Goal: Information Seeking & Learning: Learn about a topic

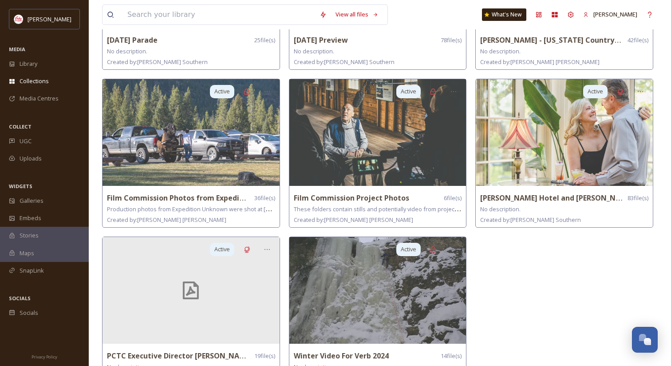
scroll to position [196, 0]
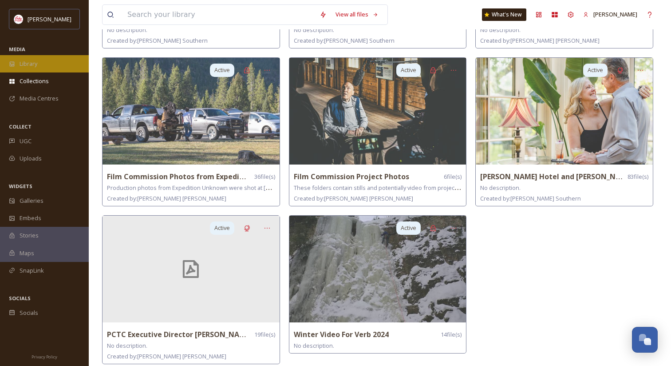
click at [33, 62] on span "Library" at bounding box center [29, 64] width 18 height 8
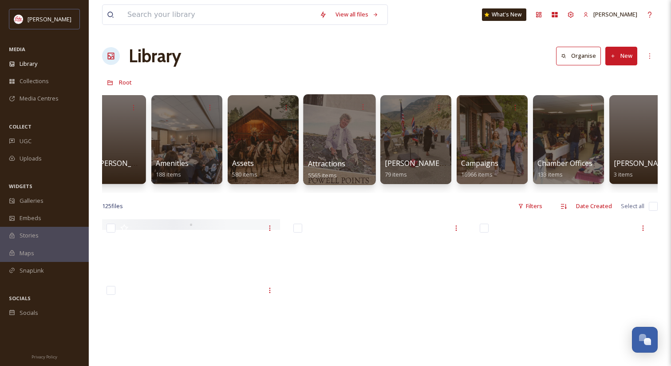
scroll to position [0, 118]
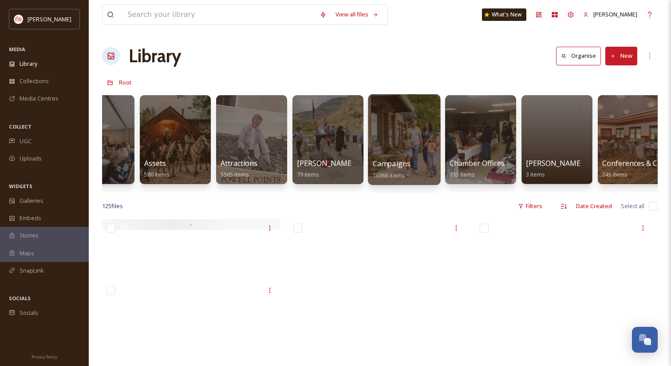
click at [405, 127] on div at bounding box center [404, 139] width 72 height 91
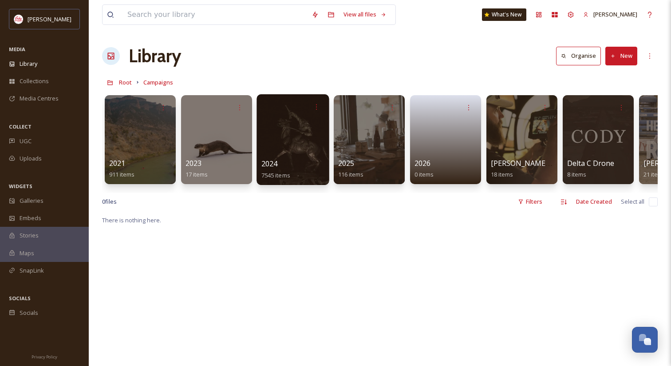
click at [290, 145] on div at bounding box center [293, 139] width 72 height 91
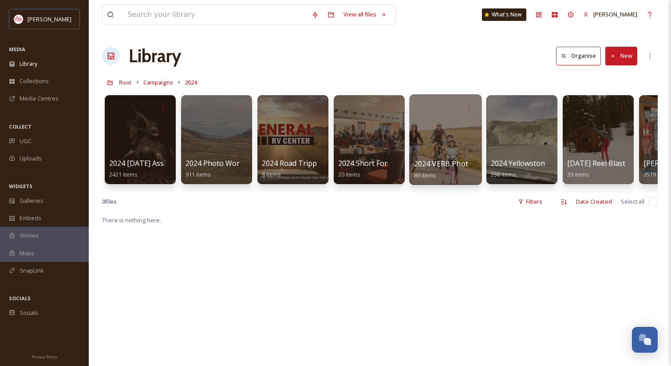
click at [433, 126] on div at bounding box center [445, 139] width 72 height 91
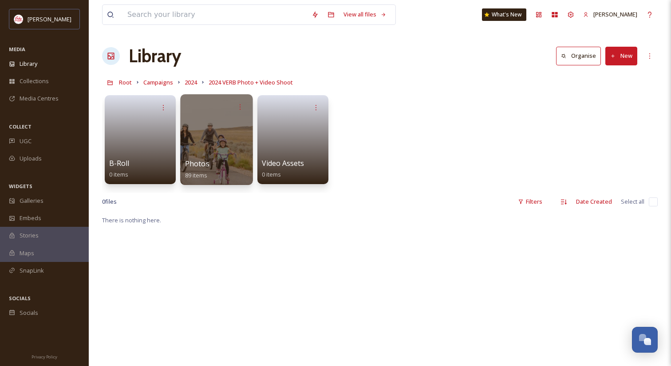
click at [246, 123] on div at bounding box center [216, 139] width 72 height 91
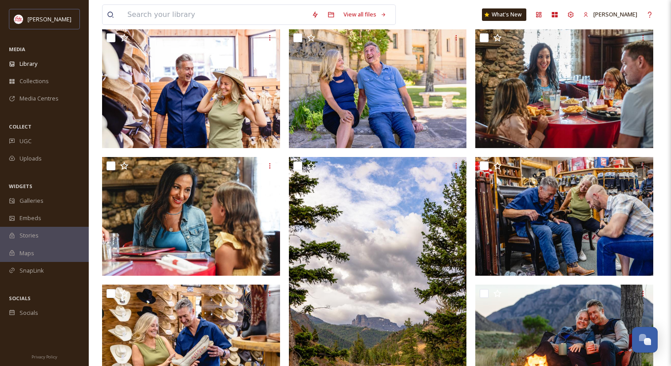
scroll to position [973, 0]
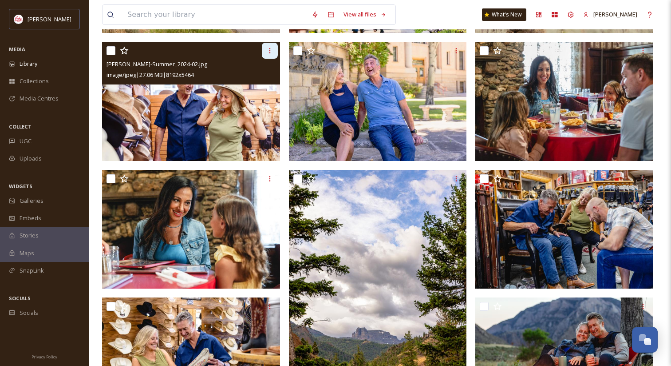
click at [270, 49] on icon at bounding box center [269, 50] width 7 height 7
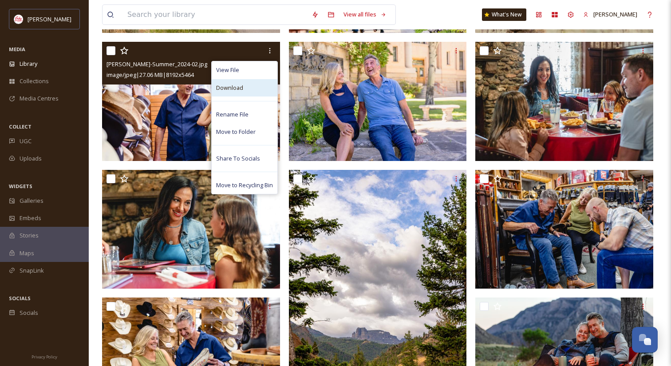
click at [239, 85] on span "Download" at bounding box center [229, 87] width 27 height 8
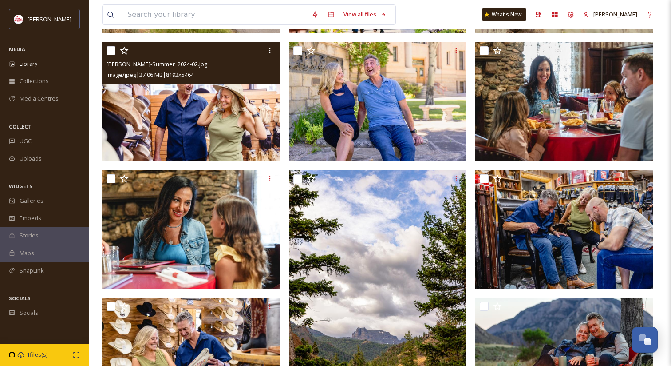
click at [238, 95] on img at bounding box center [191, 101] width 178 height 119
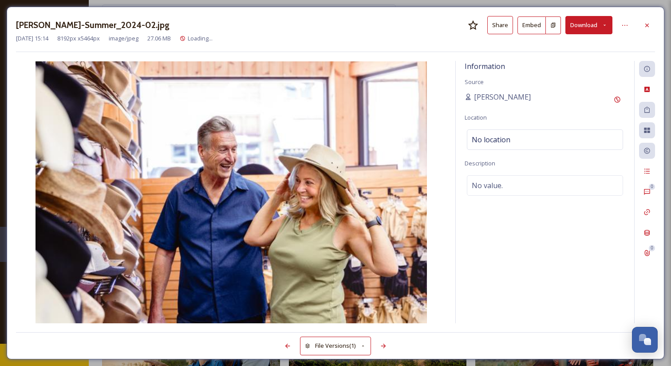
click at [606, 24] on icon at bounding box center [605, 25] width 6 height 6
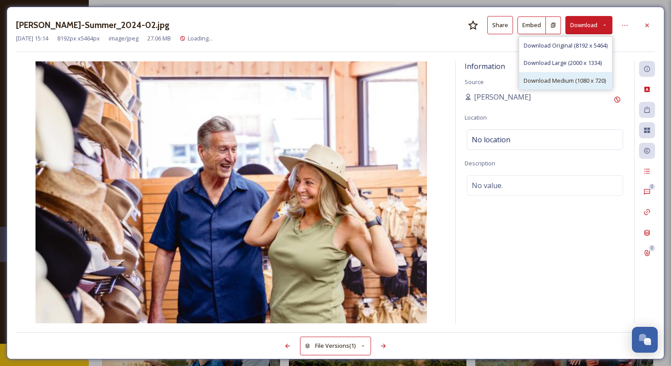
click at [568, 79] on span "Download Medium (1080 x 720)" at bounding box center [565, 80] width 82 height 8
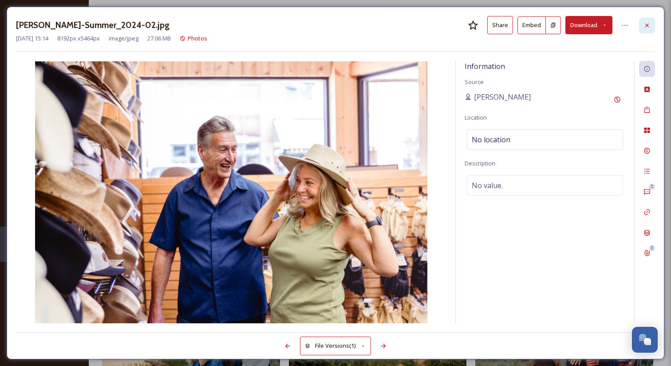
click at [647, 27] on icon at bounding box center [647, 25] width 7 height 7
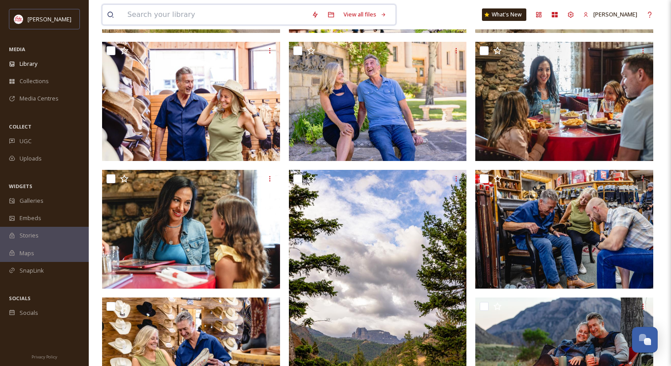
click at [167, 15] on input at bounding box center [215, 15] width 184 height 20
type input "winter"
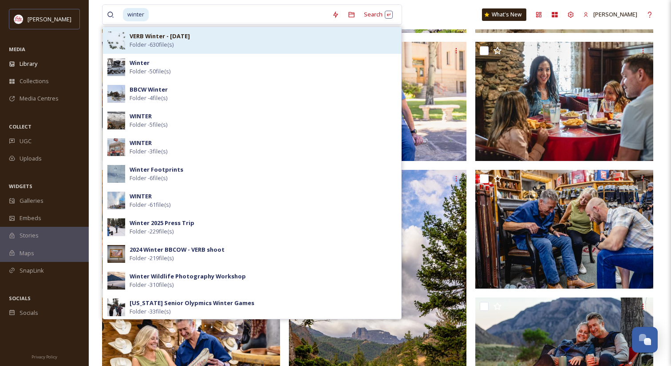
click at [219, 48] on div "VERB Winter - [DATE] Folder - 630 file(s)" at bounding box center [263, 40] width 267 height 17
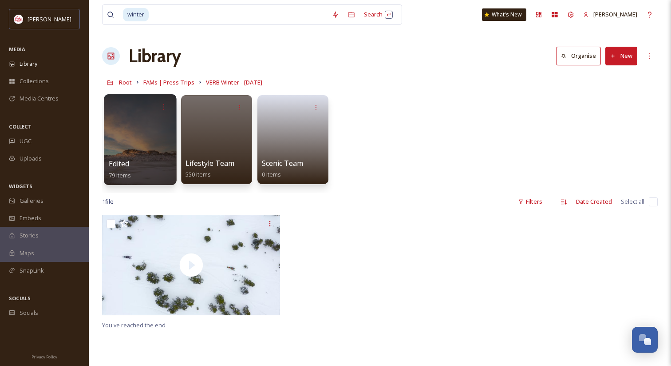
click at [135, 126] on div at bounding box center [140, 139] width 72 height 91
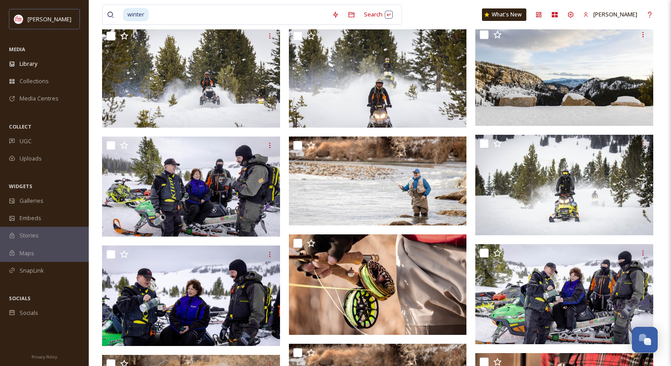
scroll to position [576, 0]
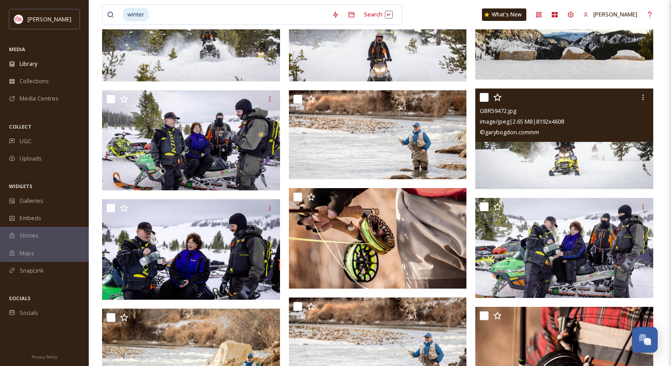
click at [576, 153] on img at bounding box center [565, 138] width 178 height 100
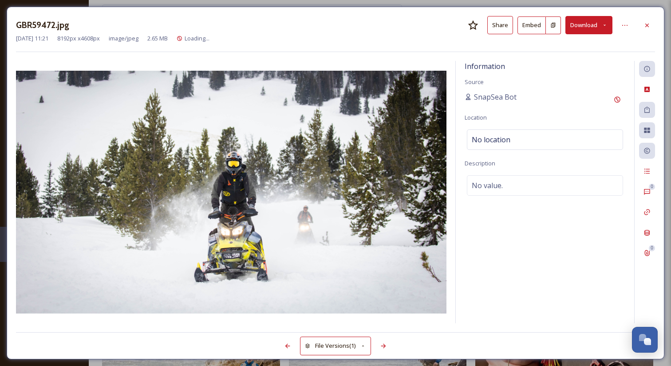
click at [604, 24] on icon at bounding box center [605, 25] width 6 height 6
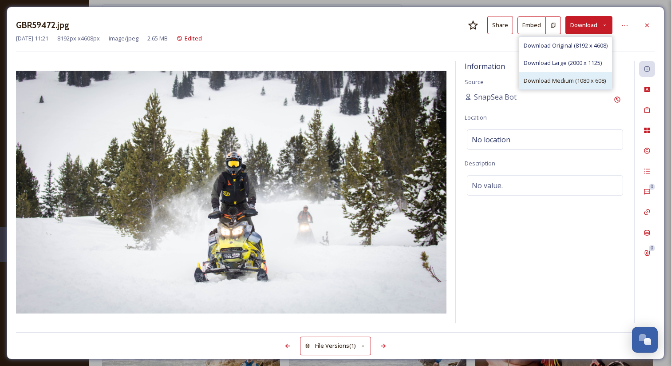
click at [577, 79] on span "Download Medium (1080 x 608)" at bounding box center [565, 80] width 82 height 8
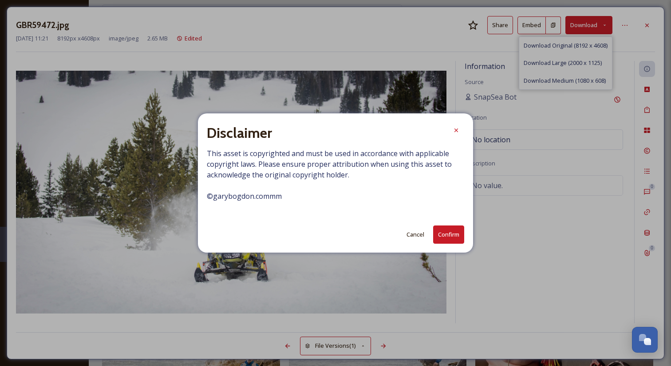
click at [418, 233] on button "Cancel" at bounding box center [415, 234] width 27 height 17
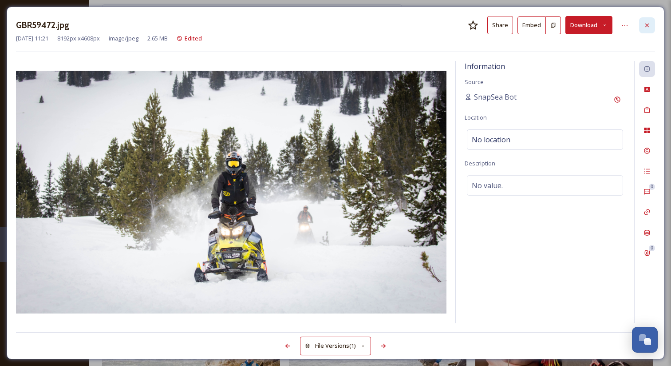
click at [650, 26] on icon at bounding box center [647, 25] width 7 height 7
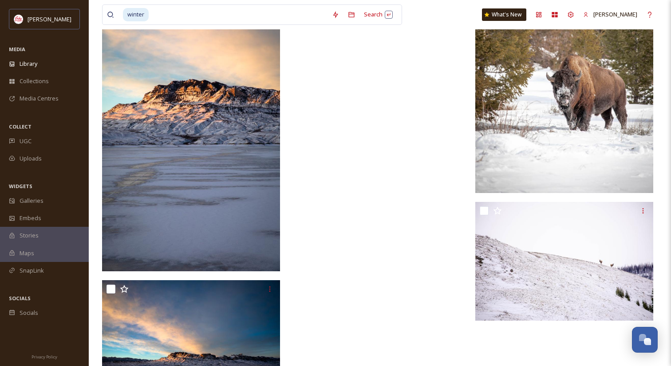
scroll to position [3663, 0]
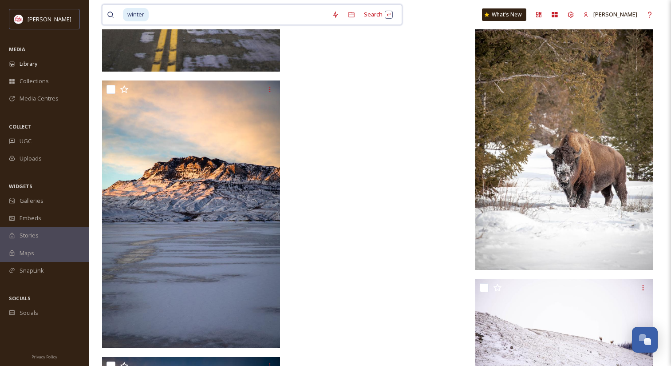
click at [154, 14] on input at bounding box center [239, 15] width 178 height 20
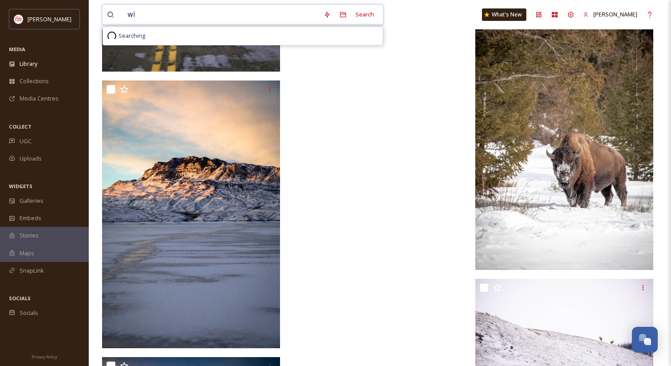
type input "w"
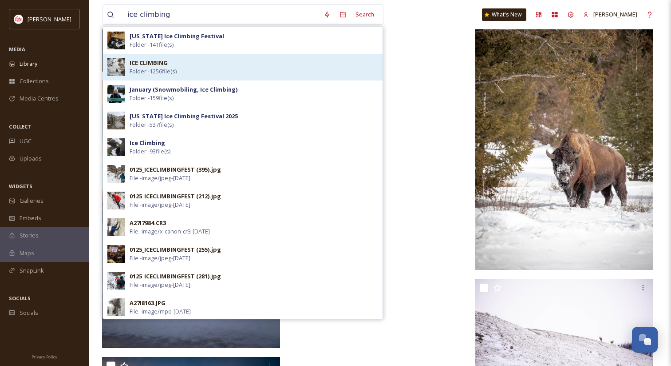
click at [161, 63] on strong "ICE CLIMBING" at bounding box center [149, 63] width 38 height 8
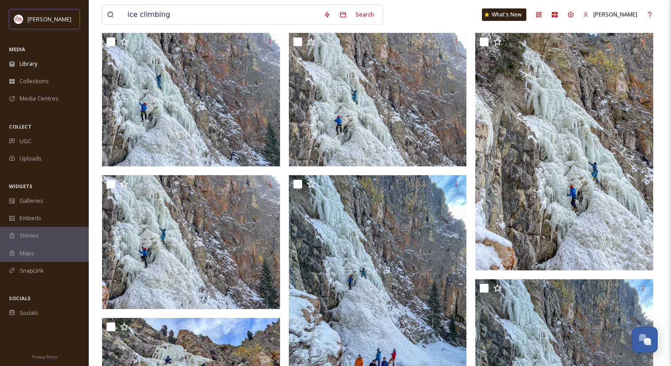
scroll to position [653, 0]
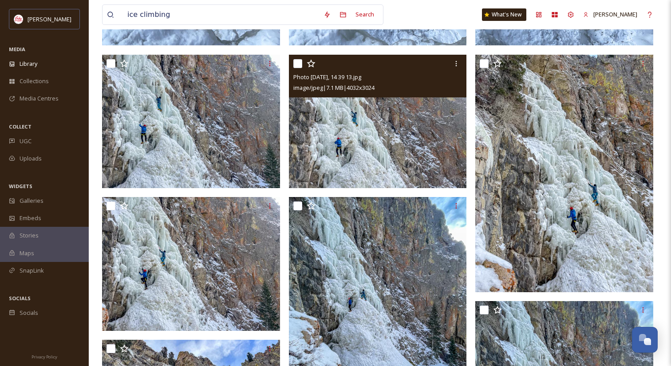
click at [417, 165] on img at bounding box center [378, 122] width 178 height 134
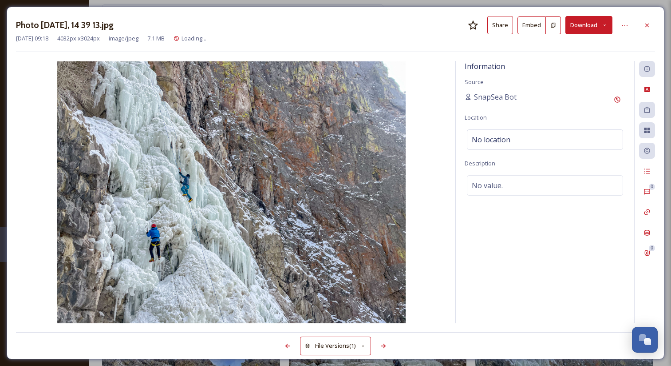
click at [606, 20] on button "Download" at bounding box center [589, 25] width 47 height 18
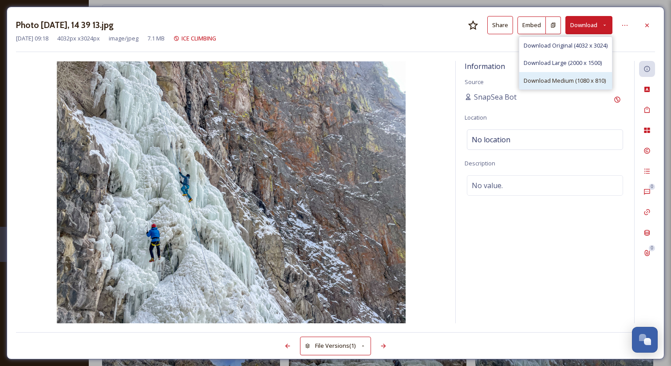
click at [568, 81] on span "Download Medium (1080 x 810)" at bounding box center [565, 80] width 82 height 8
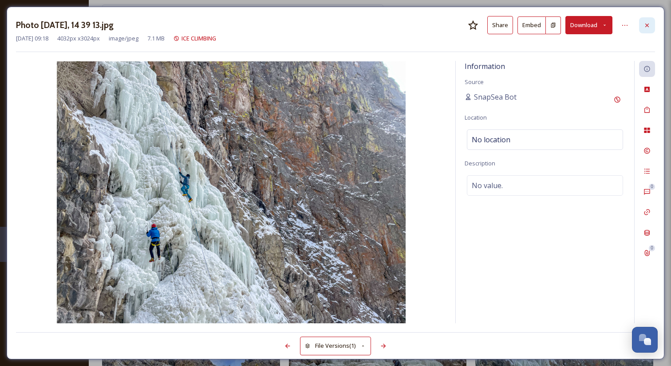
click at [649, 24] on icon at bounding box center [647, 25] width 7 height 7
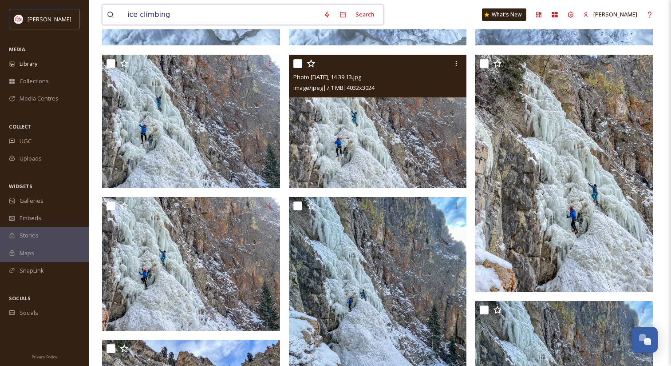
click at [155, 16] on input "ice climbing" at bounding box center [221, 15] width 196 height 20
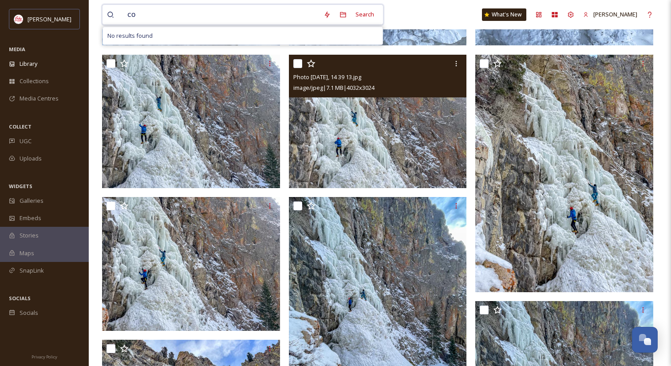
type input "c"
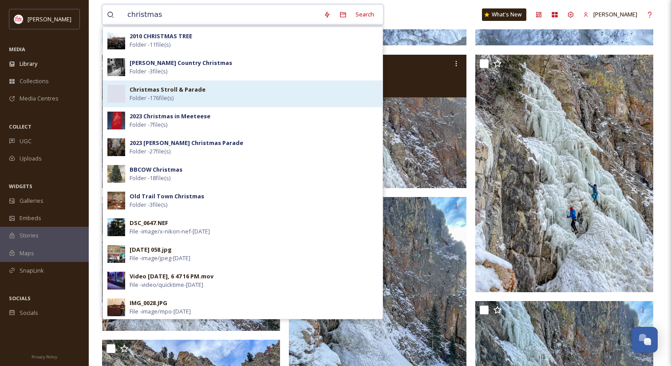
type input "christmas"
click at [199, 92] on strong "Christmas Stroll & Parade" at bounding box center [168, 89] width 76 height 8
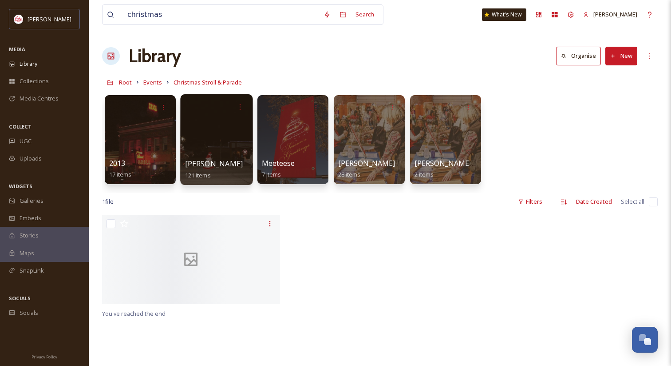
click at [212, 121] on div at bounding box center [216, 139] width 72 height 91
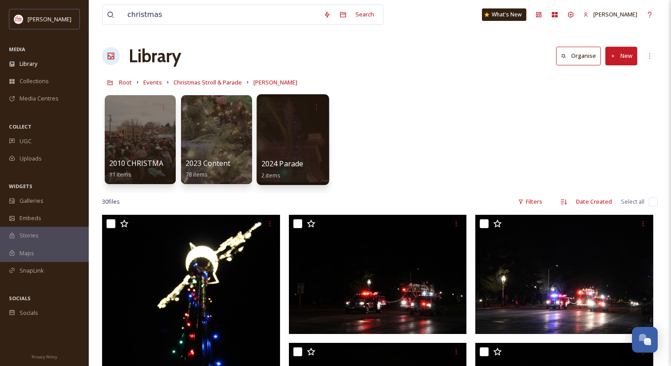
click at [290, 126] on div at bounding box center [293, 139] width 72 height 91
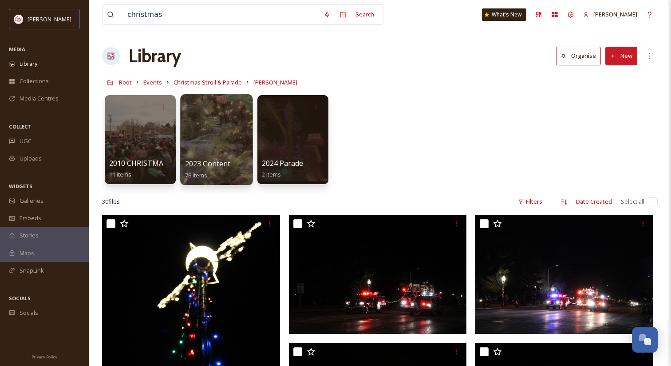
click at [222, 146] on div at bounding box center [216, 139] width 72 height 91
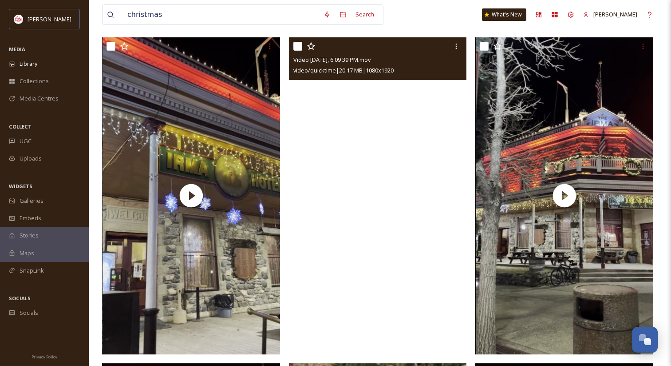
scroll to position [1058, 0]
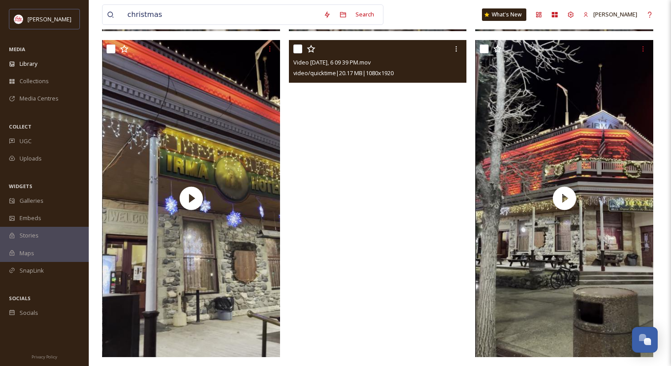
click at [426, 224] on video "Video Dec 19 2023, 6 09 39 PM.mov" at bounding box center [378, 198] width 178 height 317
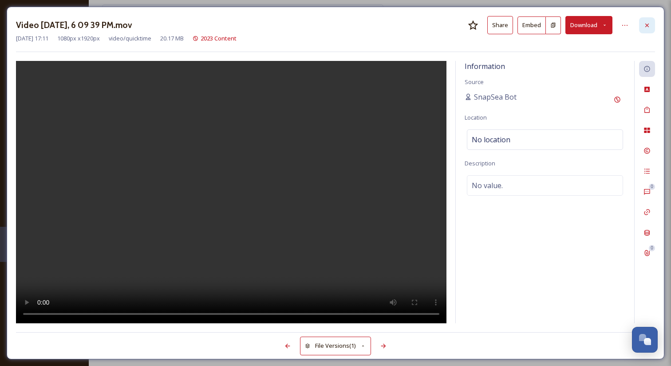
click at [648, 24] on icon at bounding box center [647, 25] width 7 height 7
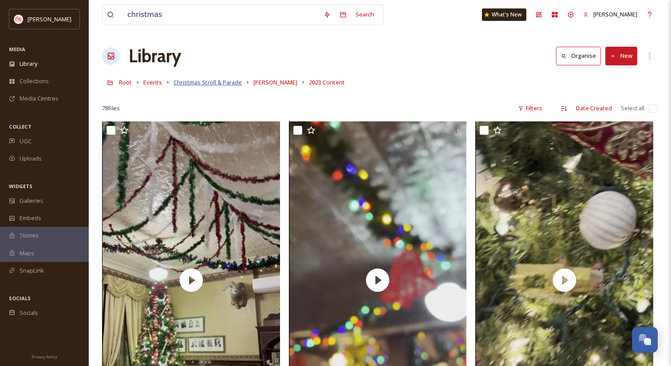
click at [212, 85] on span "Christmas Stroll & Parade" at bounding box center [208, 82] width 68 height 8
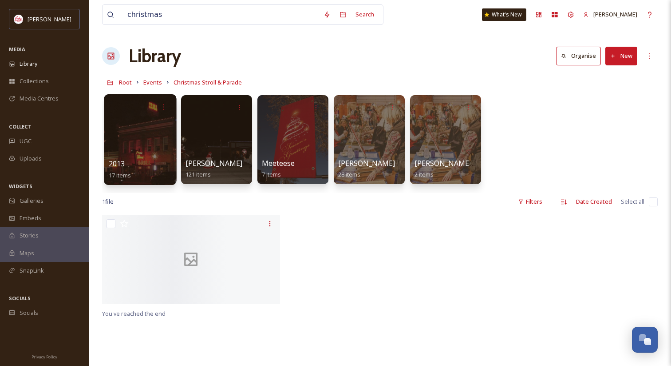
click at [161, 133] on div at bounding box center [140, 139] width 72 height 91
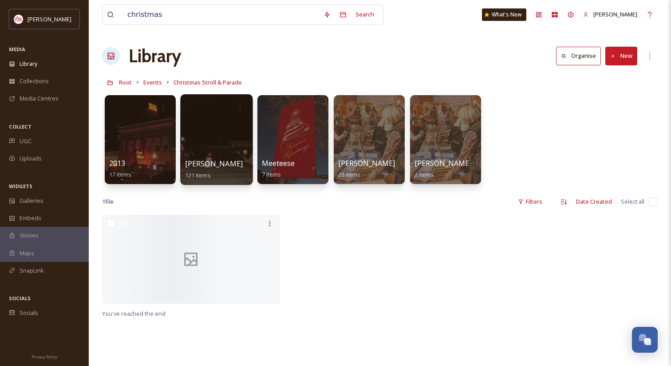
click at [234, 129] on div at bounding box center [216, 139] width 72 height 91
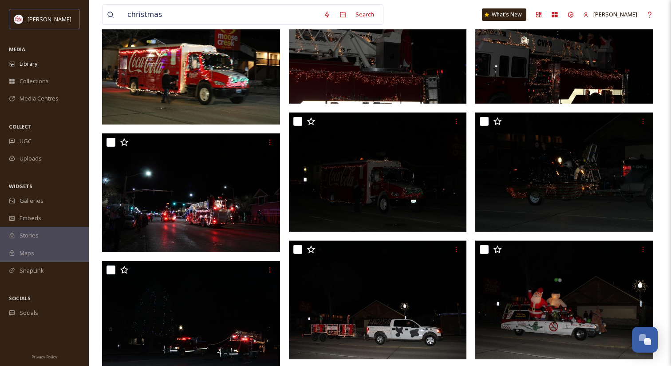
scroll to position [362, 0]
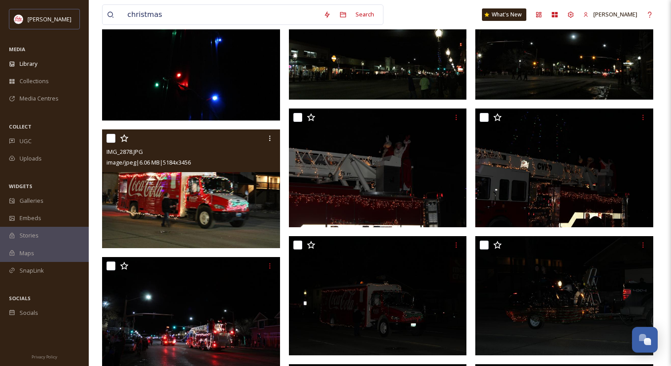
click at [202, 183] on img at bounding box center [191, 188] width 178 height 119
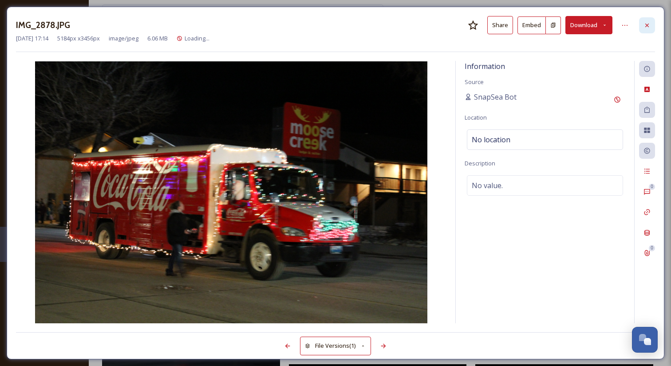
click at [644, 24] on div at bounding box center [648, 25] width 16 height 16
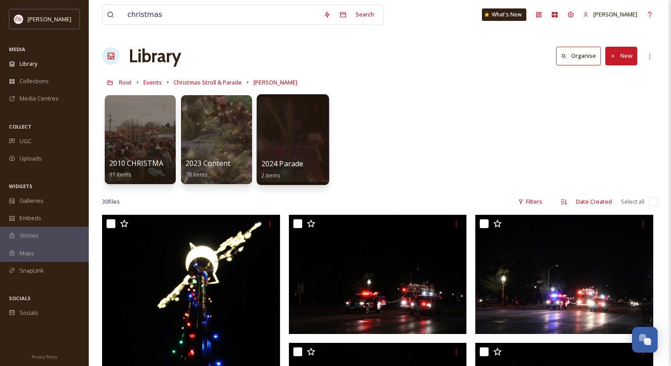
click at [311, 133] on div at bounding box center [293, 139] width 72 height 91
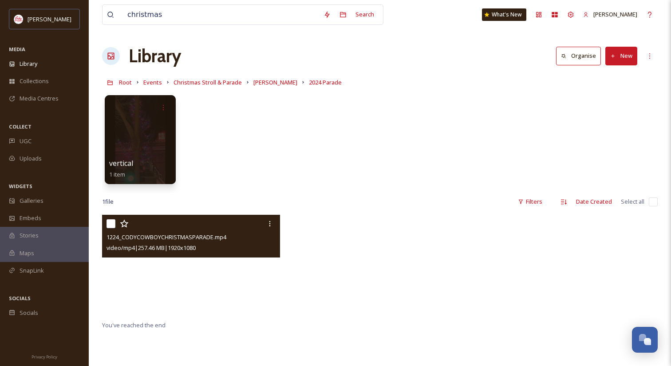
click at [238, 276] on video "1224_CODYCOWBOYCHRISTMASPARADE.mp4" at bounding box center [191, 265] width 178 height 100
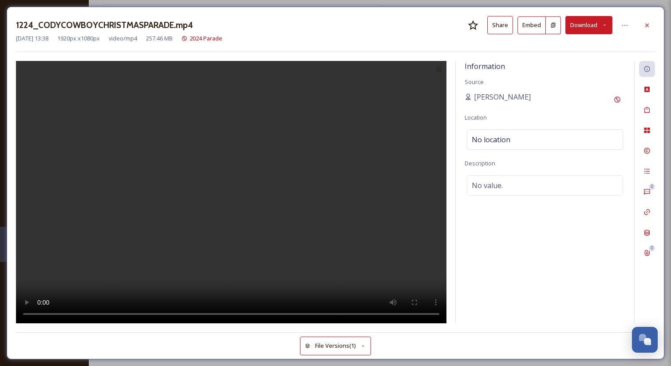
click at [522, 280] on div "Information Source [PERSON_NAME] Location No location Description No value." at bounding box center [545, 192] width 179 height 262
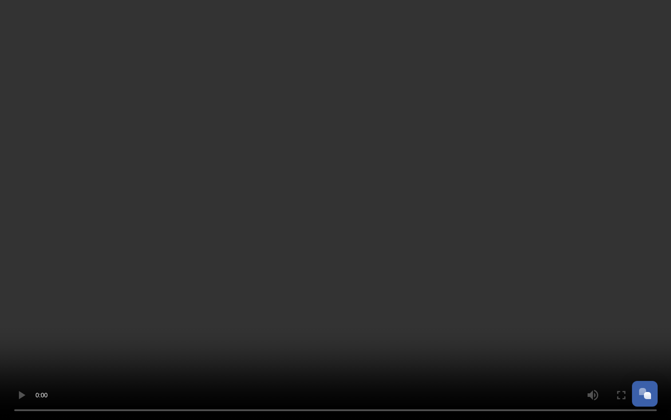
click at [485, 67] on video at bounding box center [335, 210] width 671 height 420
click at [512, 91] on video at bounding box center [335, 210] width 671 height 420
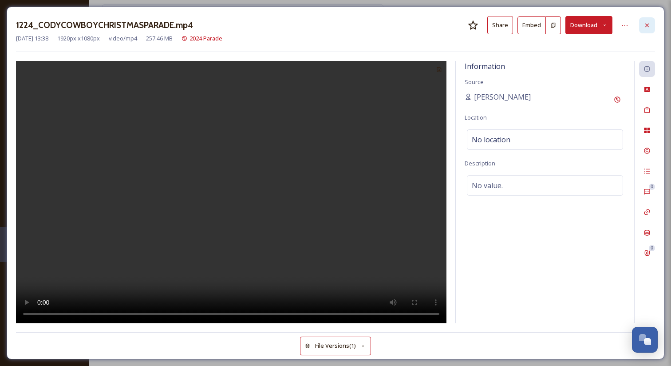
click at [647, 20] on div at bounding box center [648, 25] width 16 height 16
